Goal: Task Accomplishment & Management: Use online tool/utility

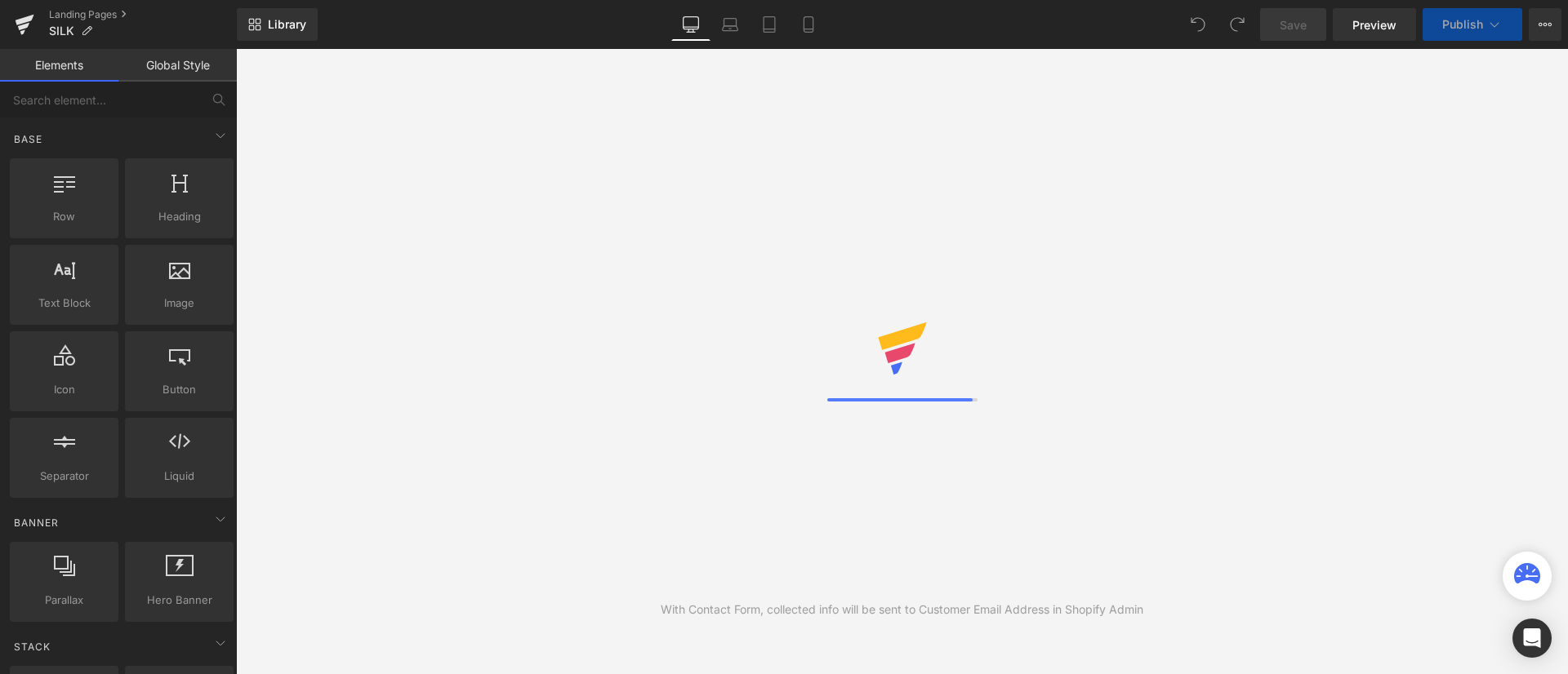
click at [1113, 29] on div "Library Desktop Desktop Laptop Tablet Mobile Save Preview Publish Scheduled Vie…" at bounding box center [902, 25] width 1331 height 33
click at [1114, 29] on div "Library Desktop Desktop Laptop Tablet Mobile Save Preview Publish Scheduled Vie…" at bounding box center [902, 25] width 1331 height 33
click at [968, 33] on div "Library Desktop Desktop Laptop Tablet Mobile Save Preview Publish Scheduled Vie…" at bounding box center [902, 25] width 1331 height 33
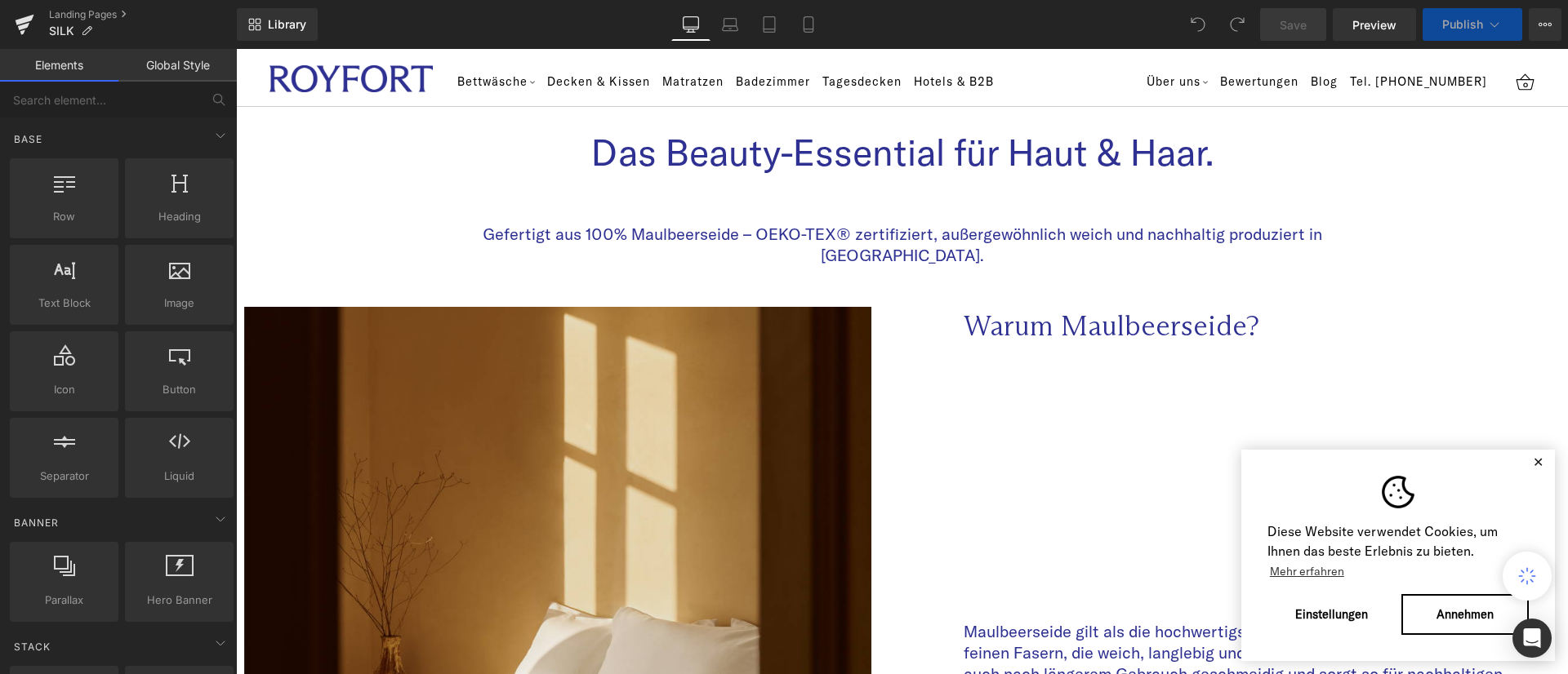
click at [1147, 16] on div "Library Desktop Desktop Laptop Tablet Mobile Save Preview Publish Scheduled Vie…" at bounding box center [902, 25] width 1331 height 33
click at [1088, 41] on div "Library Desktop Desktop Laptop Tablet Mobile Save Preview Publish Scheduled Vie…" at bounding box center [902, 25] width 1331 height 49
click at [1528, 456] on button "✕" at bounding box center [1538, 462] width 20 height 11
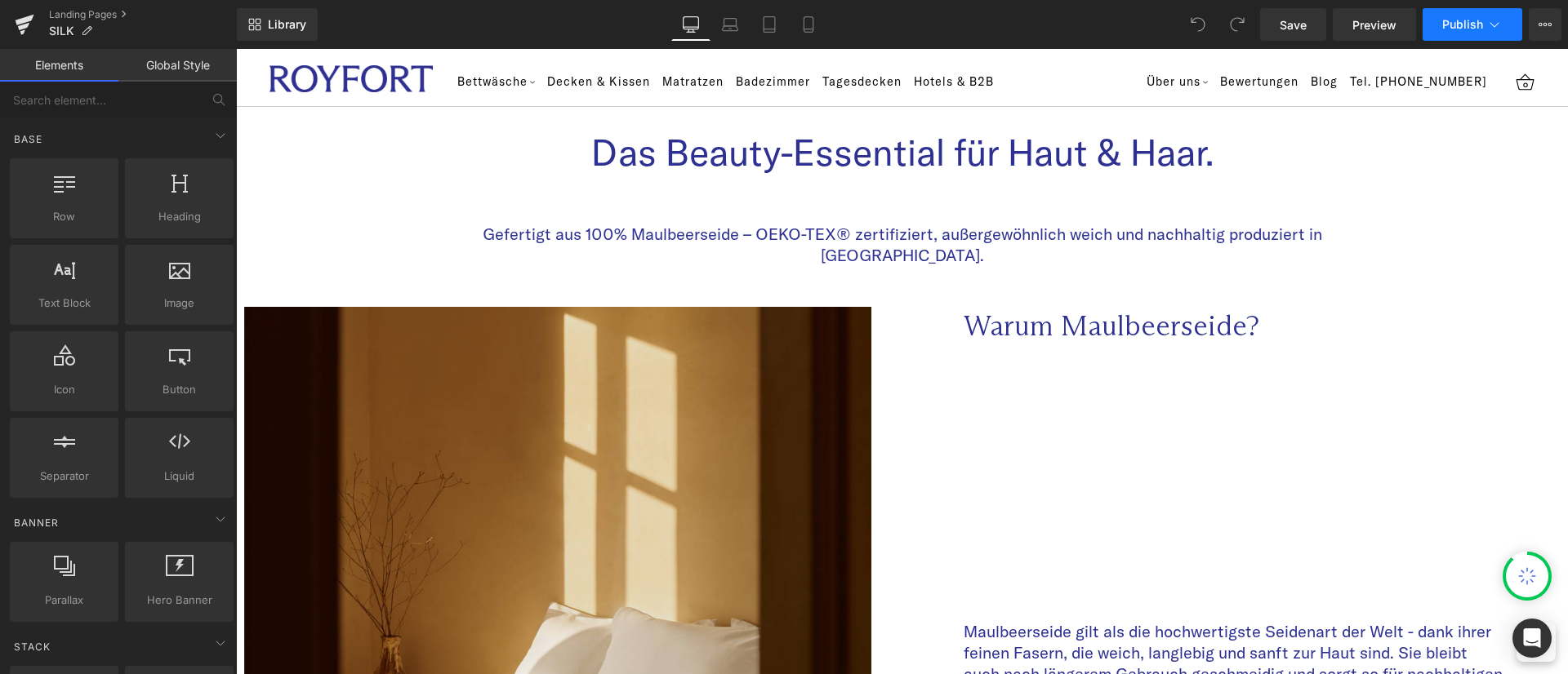
click at [1460, 27] on span "Publish" at bounding box center [1462, 25] width 41 height 13
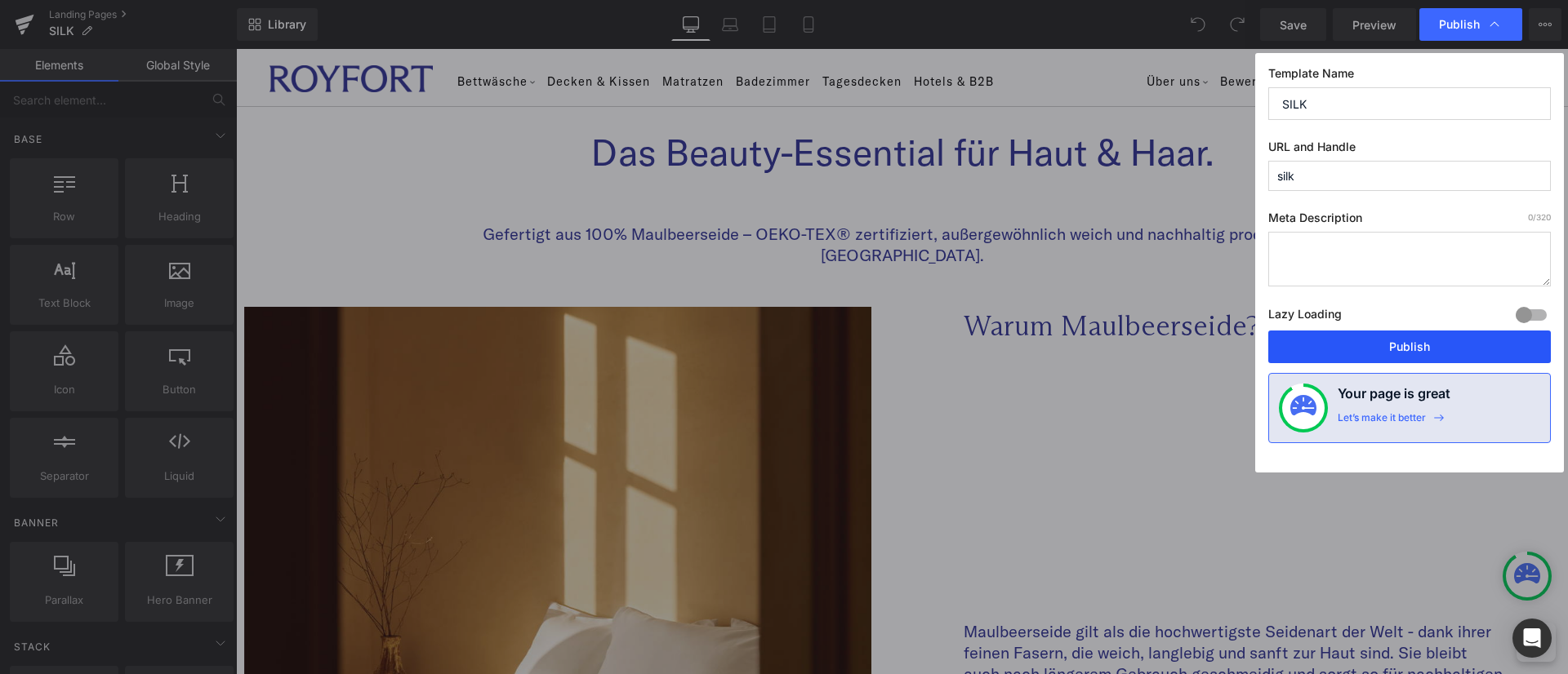
click at [1439, 339] on button "Publish" at bounding box center [1409, 347] width 283 height 33
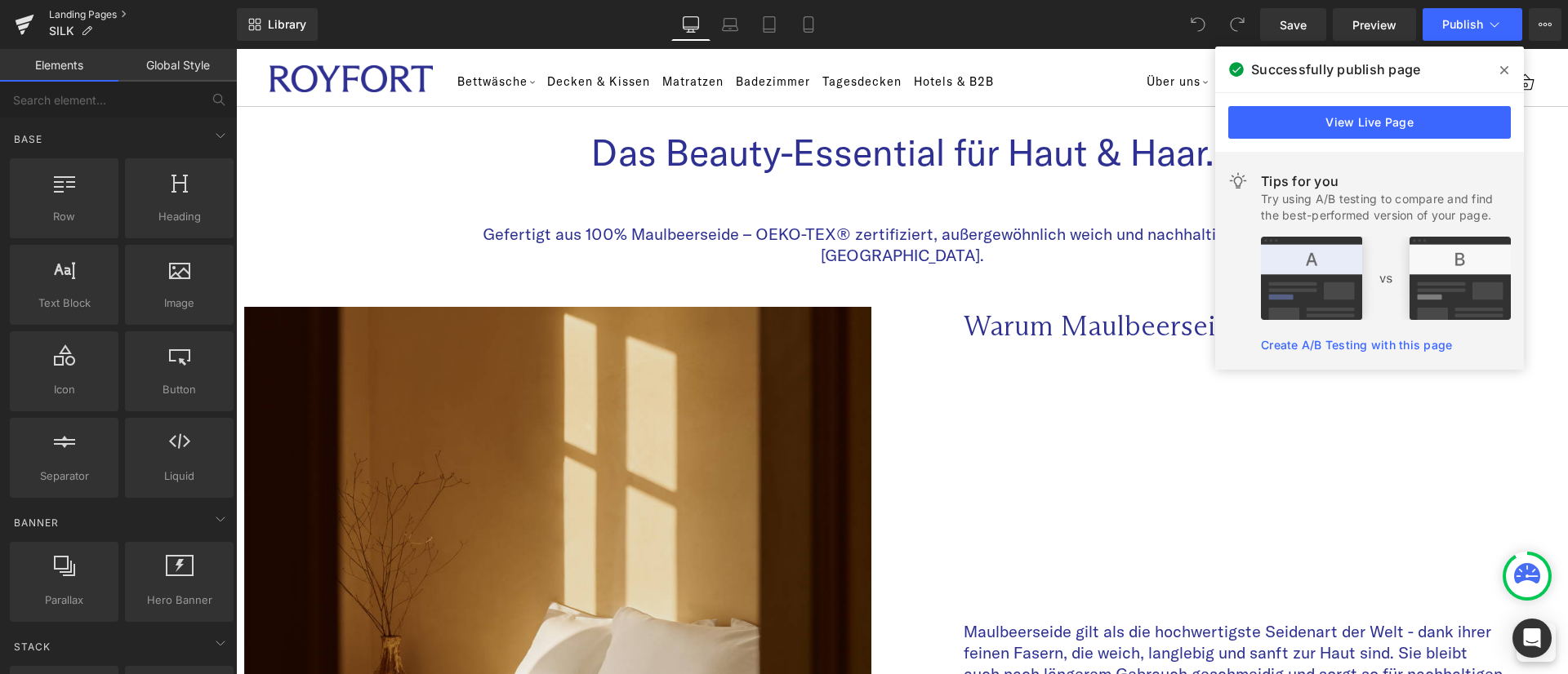
click at [110, 14] on link "Landing Pages" at bounding box center [143, 15] width 188 height 13
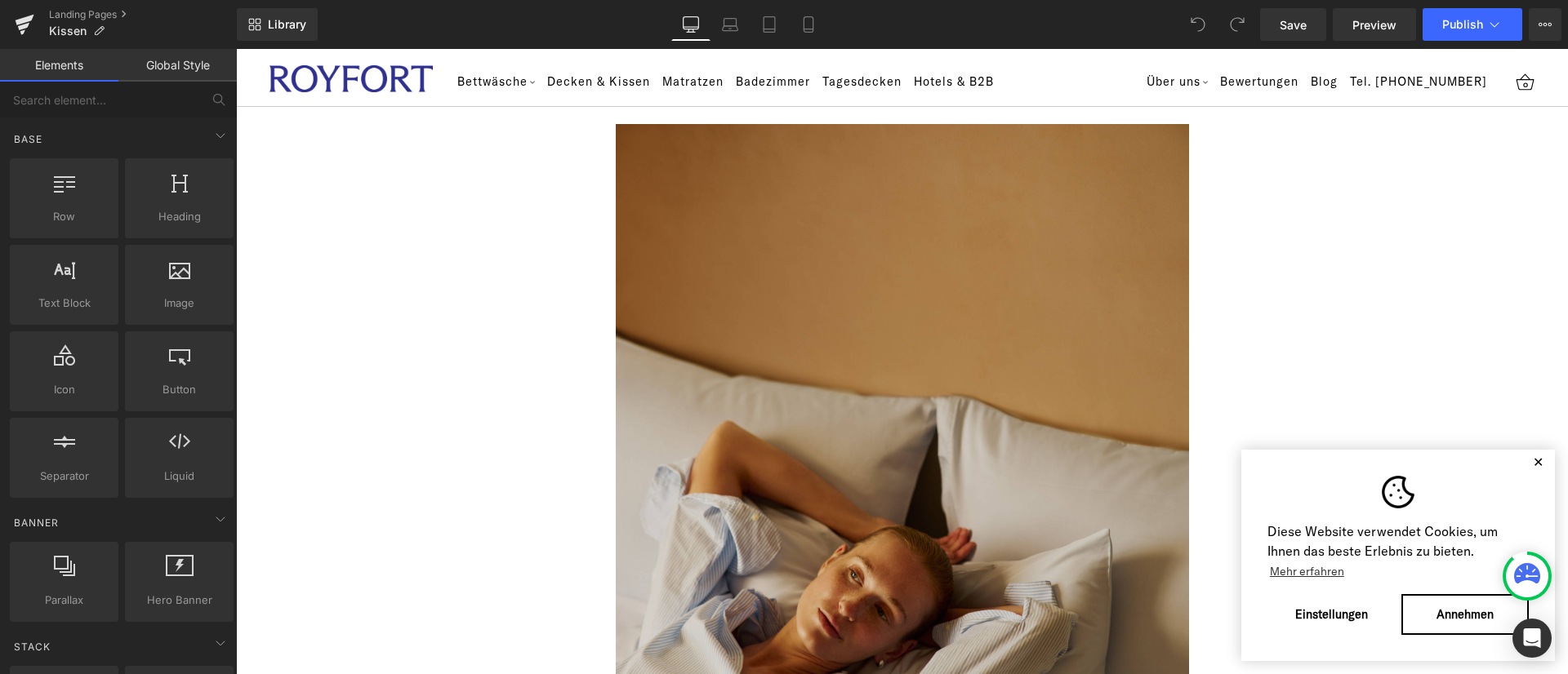
click at [1528, 460] on button "✕" at bounding box center [1538, 462] width 20 height 11
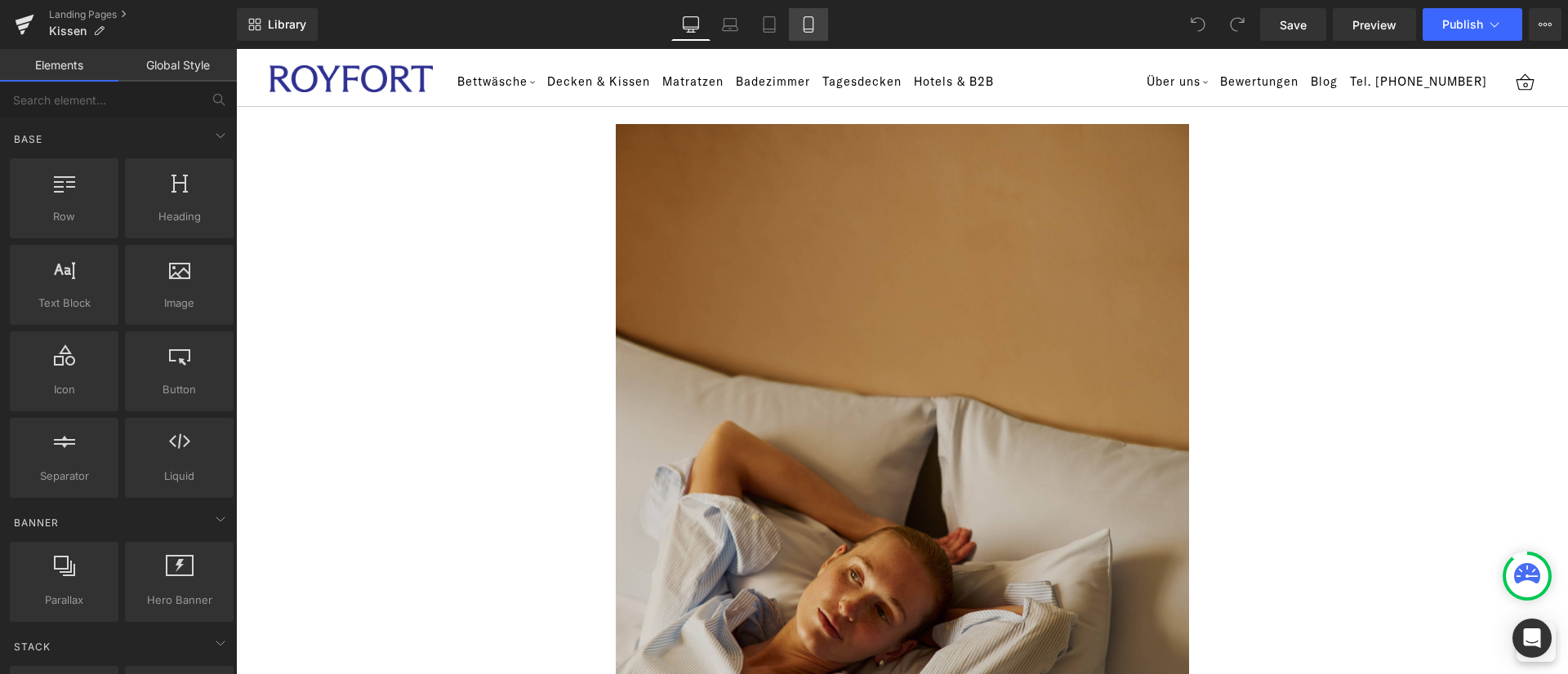
click at [813, 20] on icon at bounding box center [808, 25] width 9 height 16
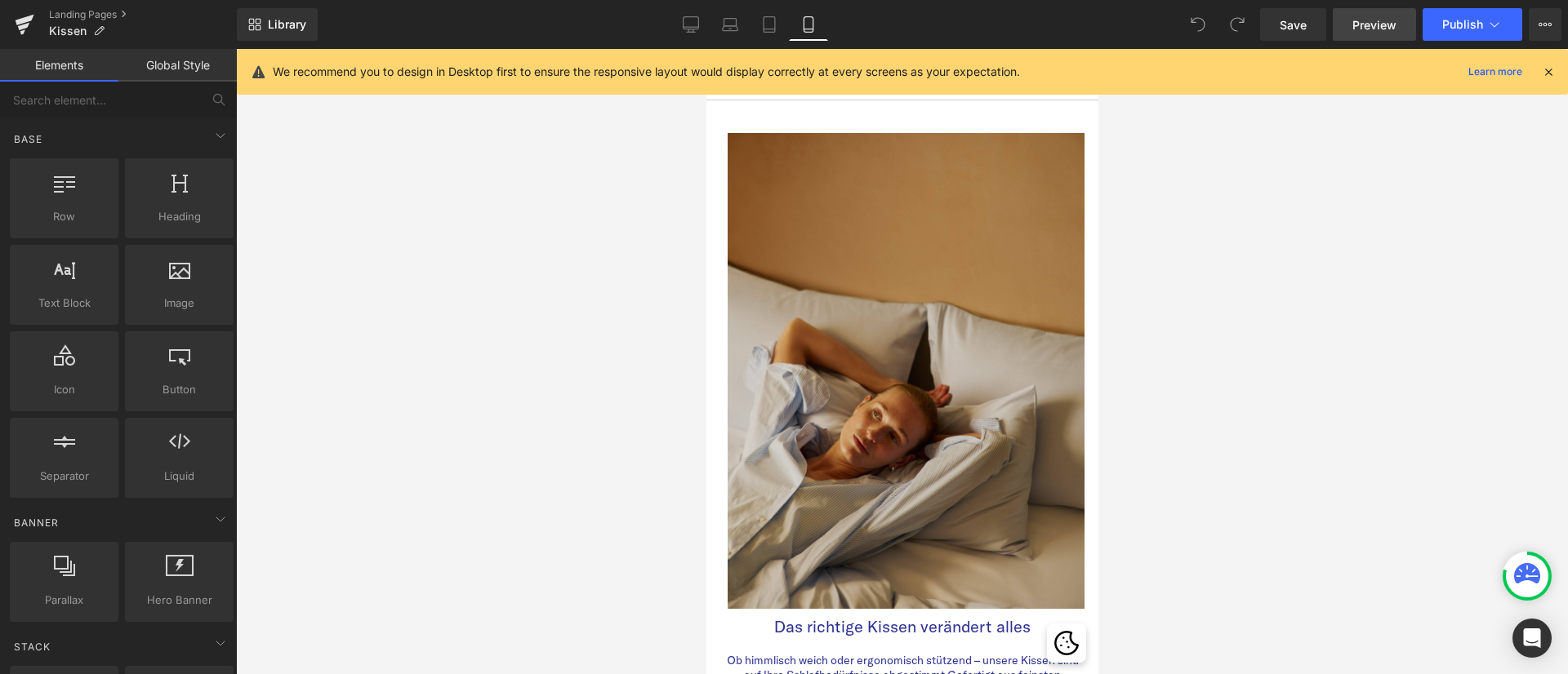
click at [1371, 23] on span "Preview" at bounding box center [1375, 25] width 44 height 17
